Goal: Transaction & Acquisition: Book appointment/travel/reservation

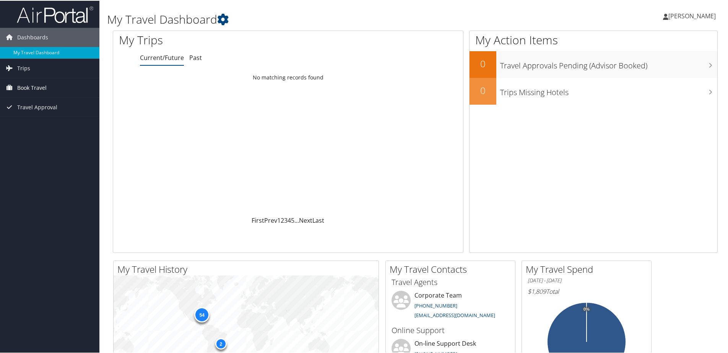
click at [23, 86] on span "Book Travel" at bounding box center [31, 87] width 29 height 19
click at [33, 104] on link "Agent Booking Request" at bounding box center [49, 102] width 99 height 11
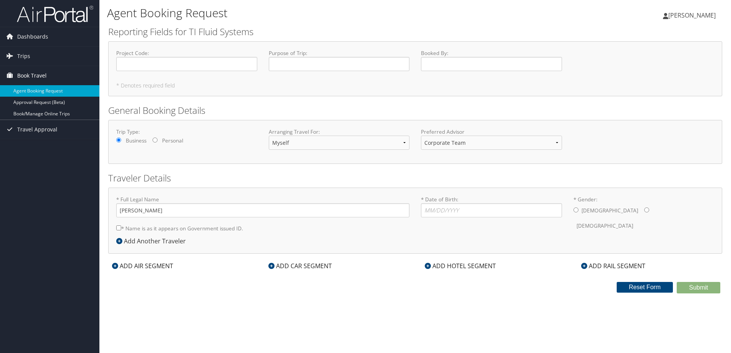
click at [15, 74] on icon at bounding box center [9, 75] width 11 height 11
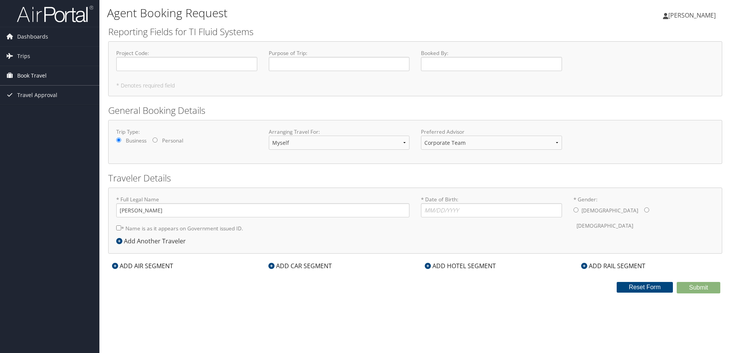
click at [15, 74] on icon at bounding box center [9, 75] width 11 height 11
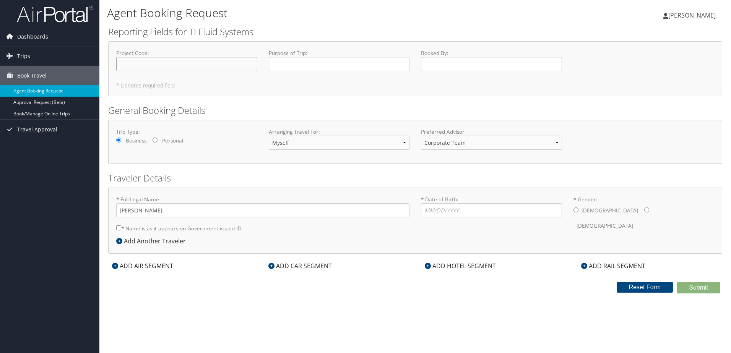
click at [164, 61] on input "Project Code : Required" at bounding box center [186, 64] width 141 height 14
click at [34, 56] on link "Trips" at bounding box center [49, 56] width 99 height 19
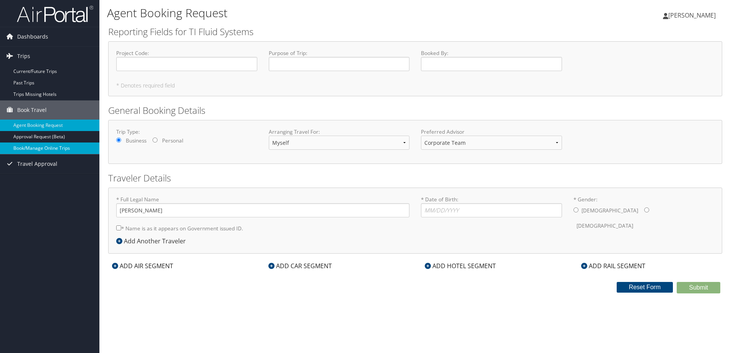
click at [66, 150] on link "Book/Manage Online Trips" at bounding box center [49, 148] width 99 height 11
